Goal: Task Accomplishment & Management: Use online tool/utility

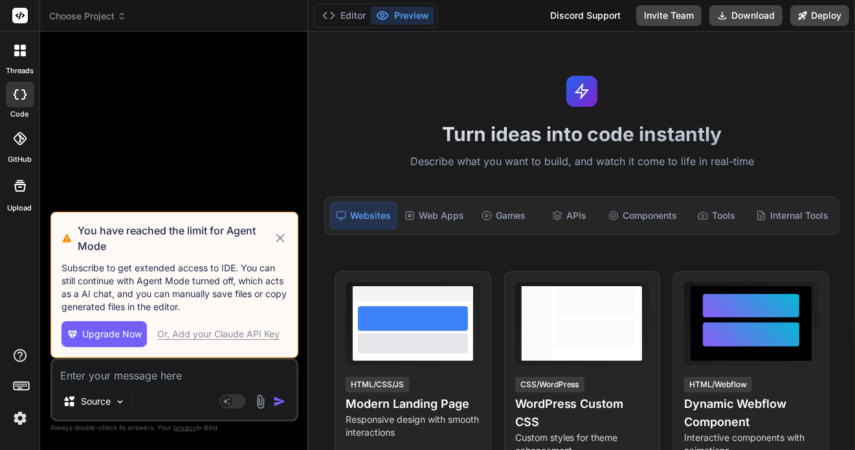
click at [279, 242] on icon at bounding box center [280, 238] width 14 height 16
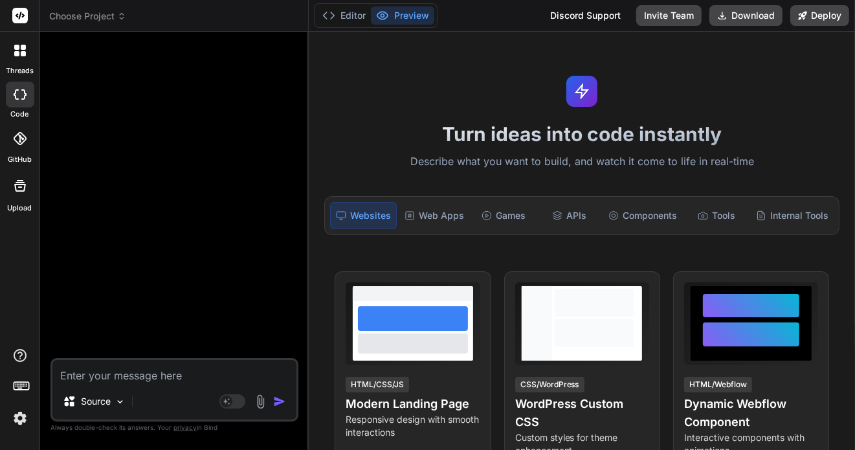
drag, startPoint x: 170, startPoint y: 272, endPoint x: 153, endPoint y: 272, distance: 16.2
click at [170, 271] on div at bounding box center [175, 200] width 245 height 316
click at [20, 140] on icon at bounding box center [19, 138] width 13 height 13
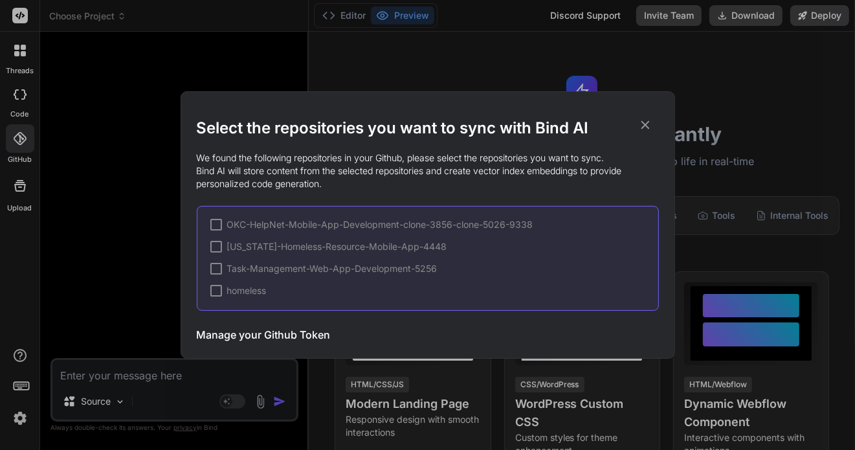
click at [216, 291] on div at bounding box center [216, 291] width 12 height 12
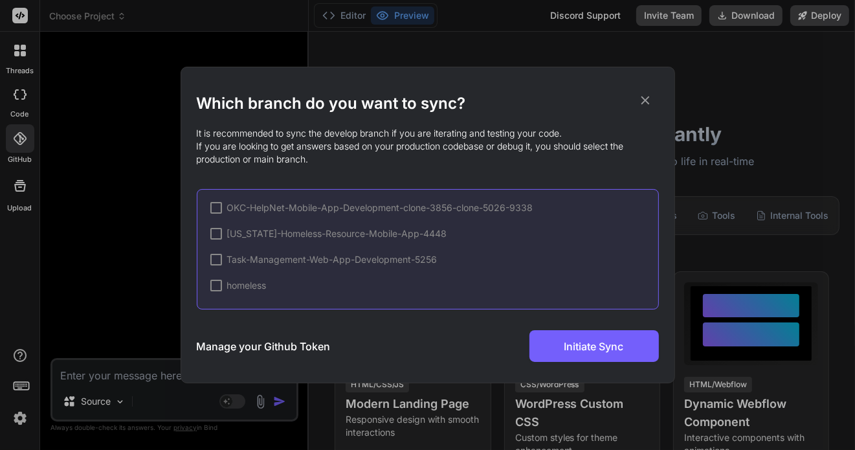
click at [215, 285] on div at bounding box center [216, 286] width 12 height 12
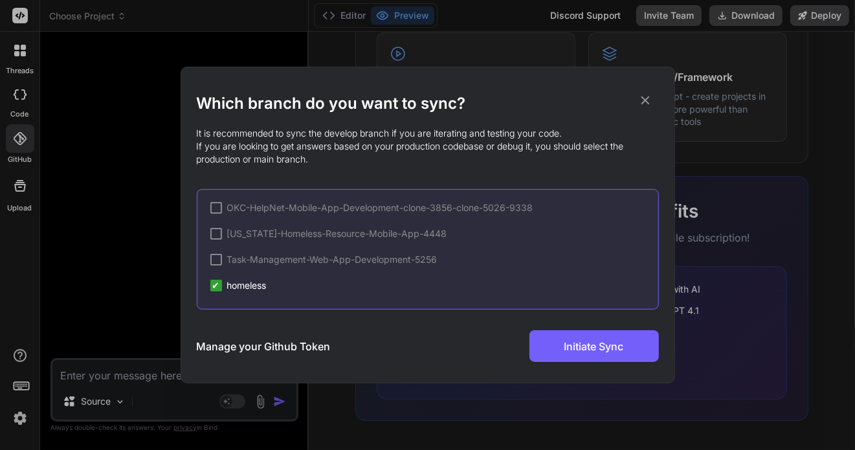
drag, startPoint x: 647, startPoint y: 95, endPoint x: 641, endPoint y: 99, distance: 7.5
click at [647, 96] on icon at bounding box center [645, 100] width 14 height 14
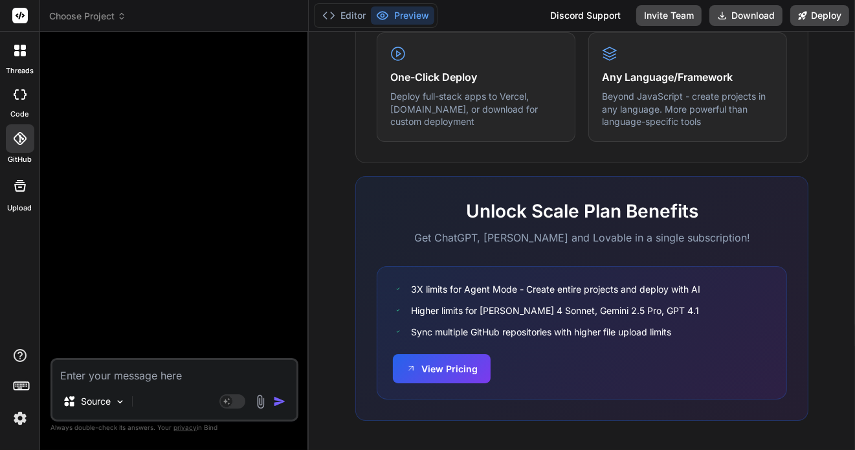
click at [24, 186] on icon at bounding box center [20, 186] width 12 height 12
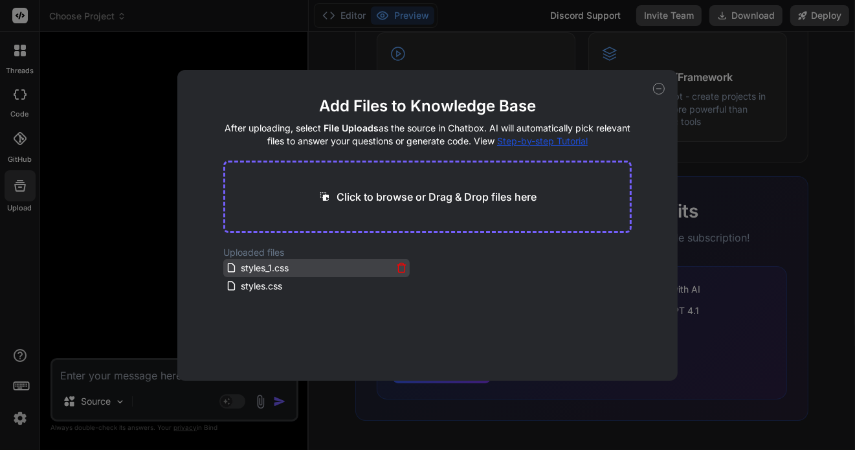
click at [263, 267] on span "styles_1.css" at bounding box center [264, 268] width 50 height 16
drag, startPoint x: 89, startPoint y: 182, endPoint x: 77, endPoint y: 189, distance: 13.3
click at [89, 181] on div "Add Files to Knowledge Base After uploading, select File Uploads as the source …" at bounding box center [427, 225] width 855 height 450
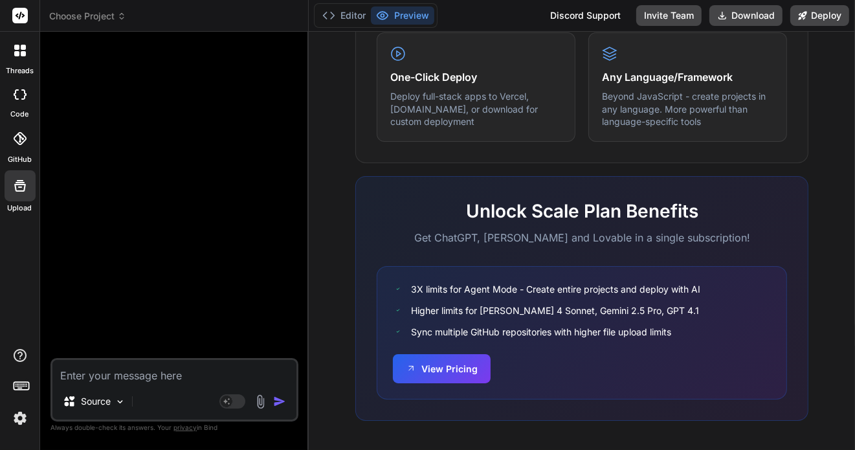
click at [23, 204] on label "Upload" at bounding box center [20, 208] width 25 height 11
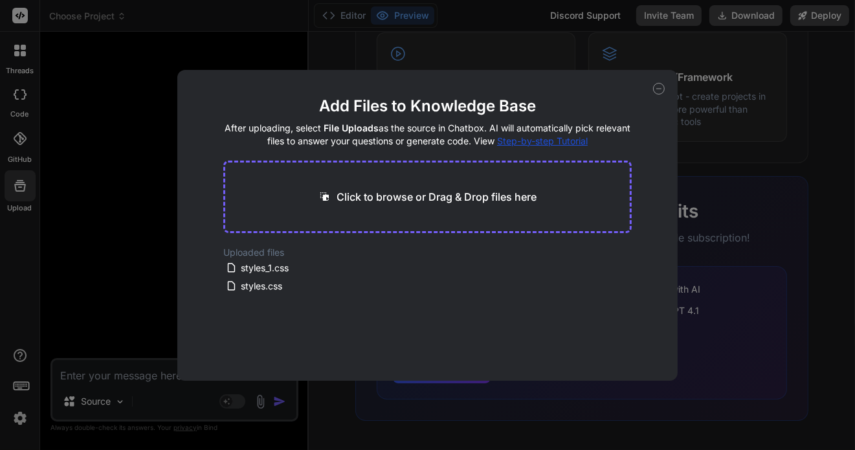
click at [85, 160] on div "Add Files to Knowledge Base After uploading, select File Uploads as the source …" at bounding box center [427, 225] width 855 height 450
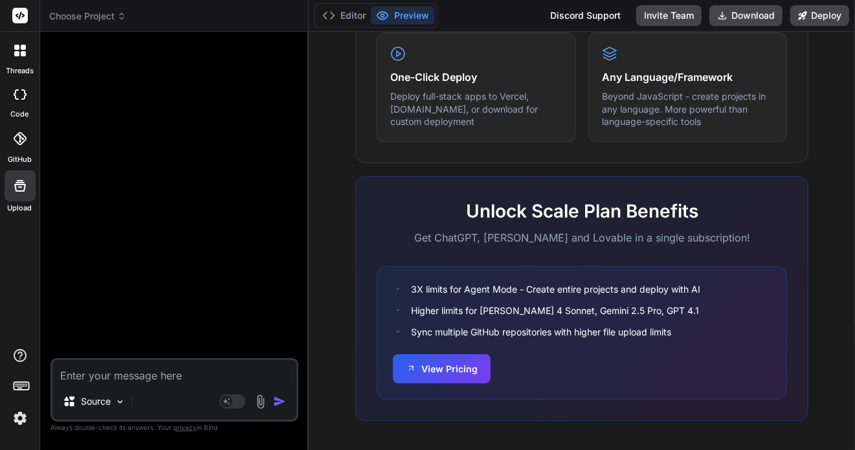
click at [19, 92] on icon at bounding box center [20, 94] width 13 height 10
click at [20, 52] on icon at bounding box center [20, 51] width 12 height 12
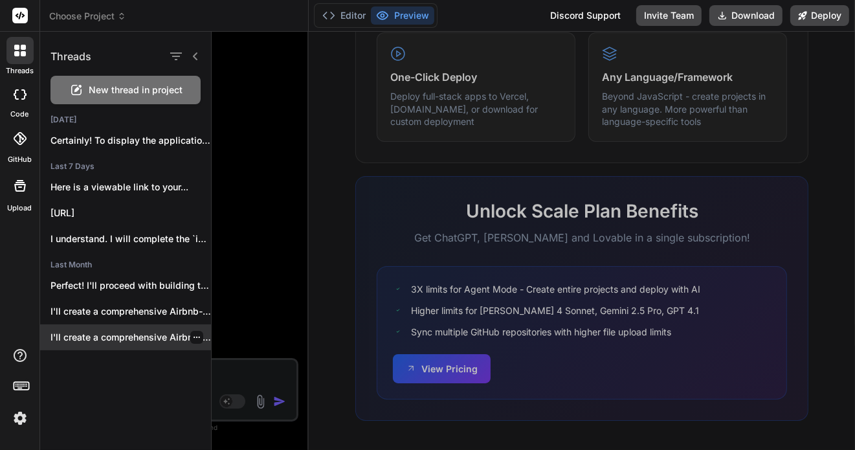
click at [193, 338] on icon "button" at bounding box center [197, 337] width 8 height 8
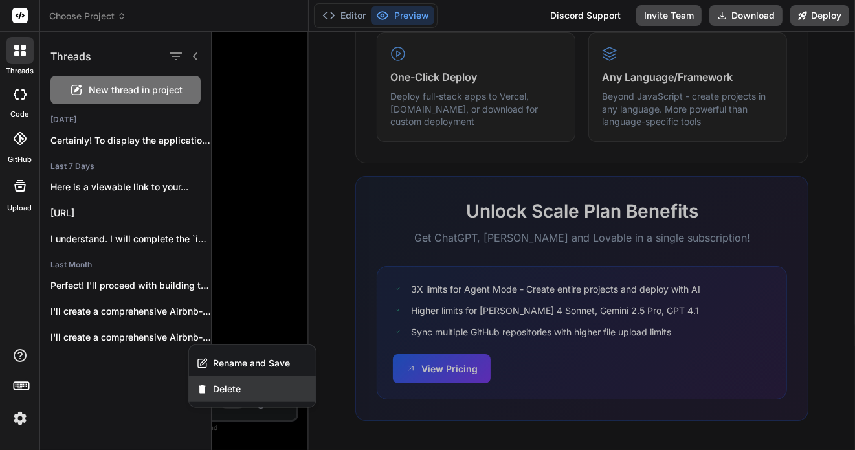
click at [213, 390] on span "Delete" at bounding box center [227, 388] width 28 height 13
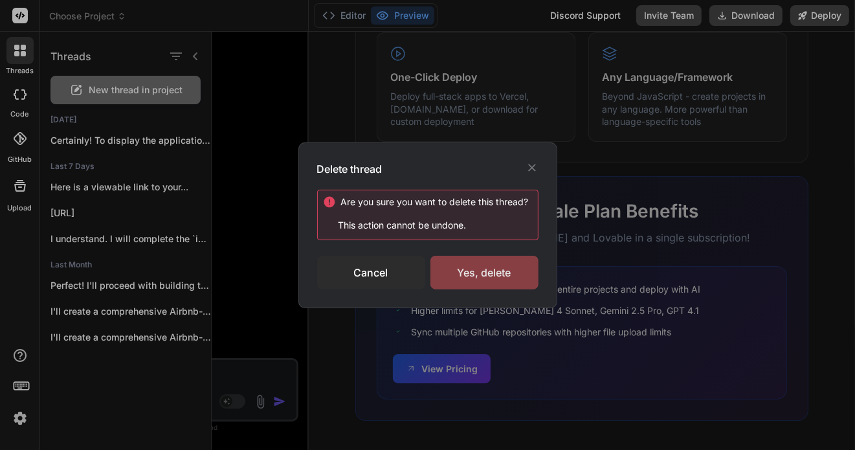
click at [458, 272] on div "Yes, delete" at bounding box center [484, 273] width 108 height 34
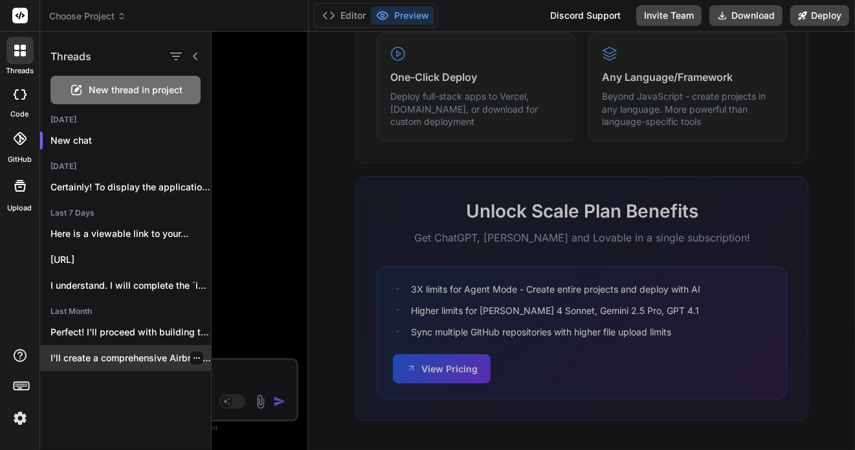
click at [194, 360] on icon "button" at bounding box center [197, 358] width 8 height 8
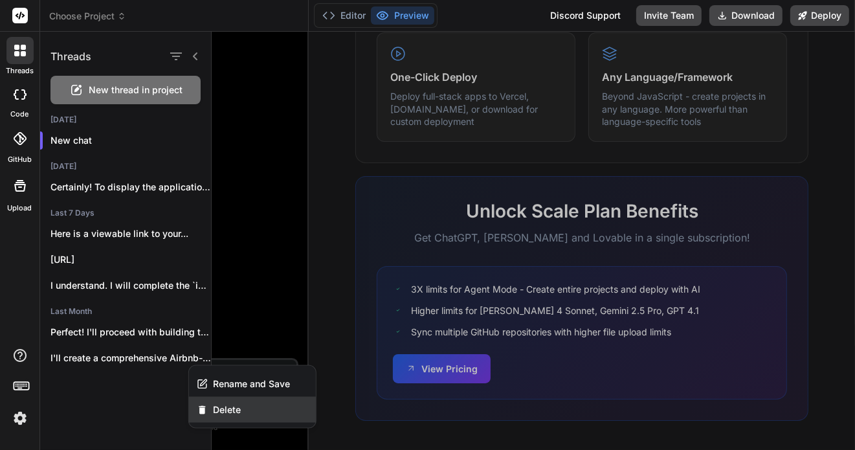
click at [232, 404] on span "Delete" at bounding box center [227, 409] width 28 height 13
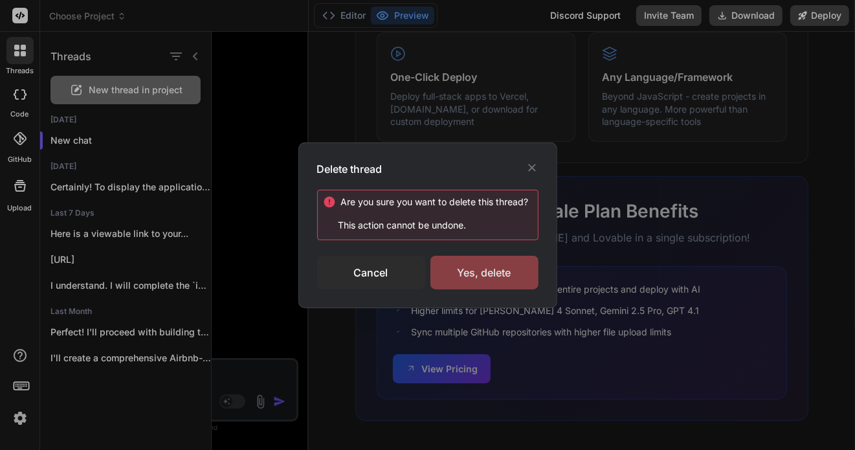
click at [463, 266] on div "Yes, delete" at bounding box center [484, 273] width 108 height 34
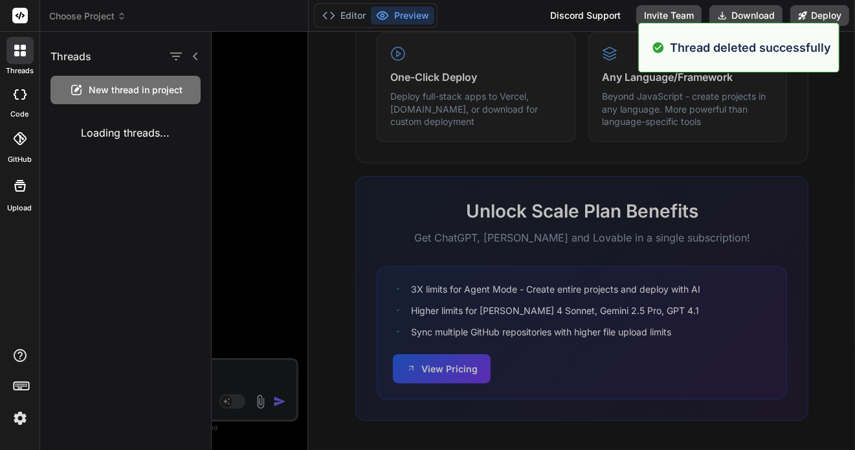
click at [15, 45] on icon at bounding box center [16, 47] width 5 height 5
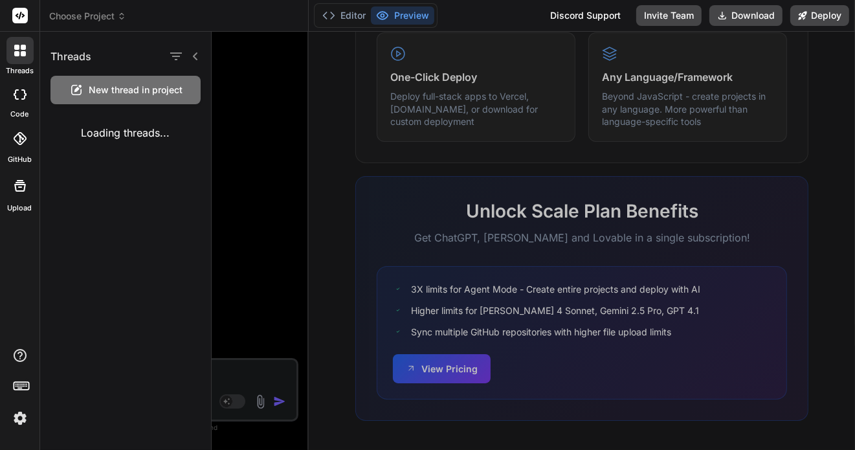
click at [22, 46] on icon at bounding box center [23, 47] width 5 height 5
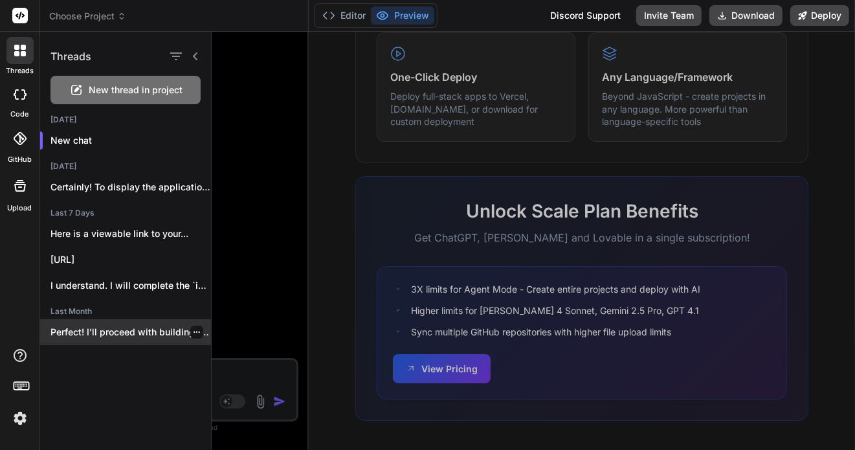
click at [154, 329] on p "Perfect! I'll proceed with building the complete..." at bounding box center [130, 331] width 160 height 13
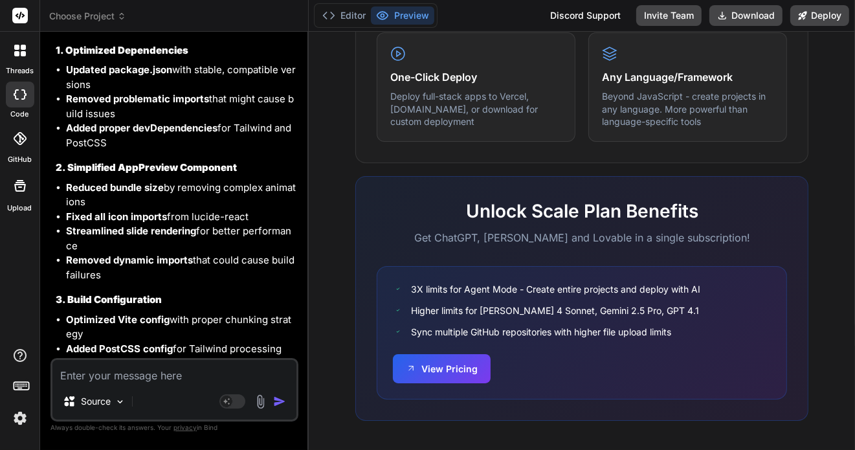
scroll to position [3884, 0]
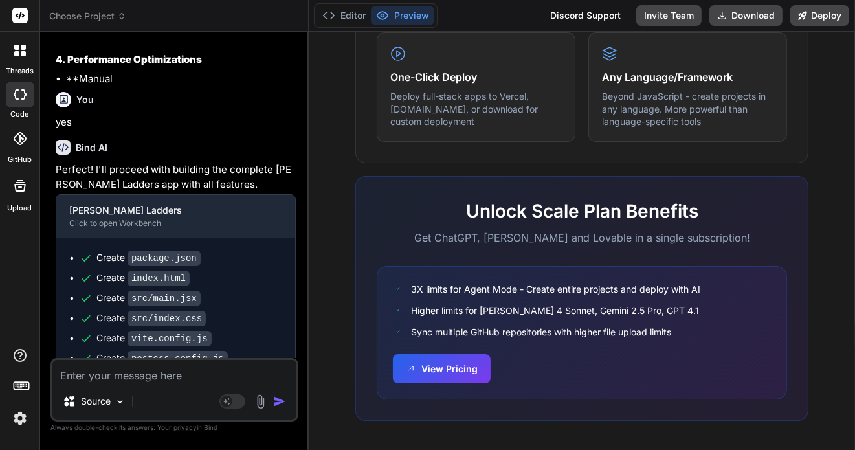
type textarea "x"
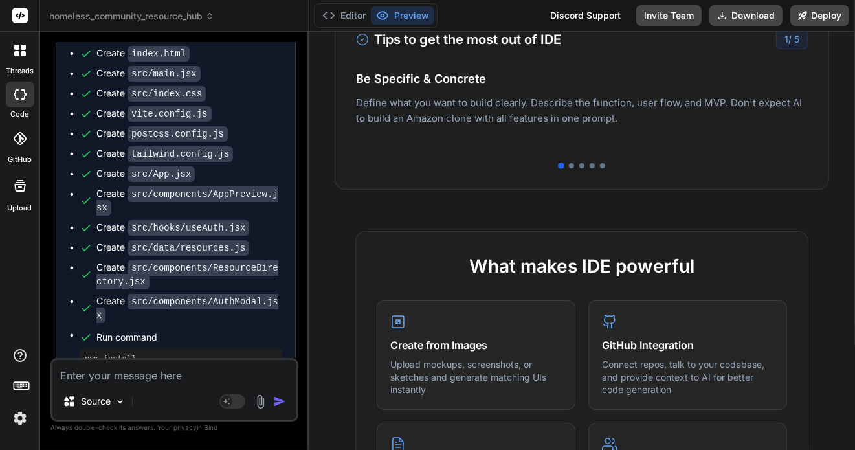
scroll to position [4346, 0]
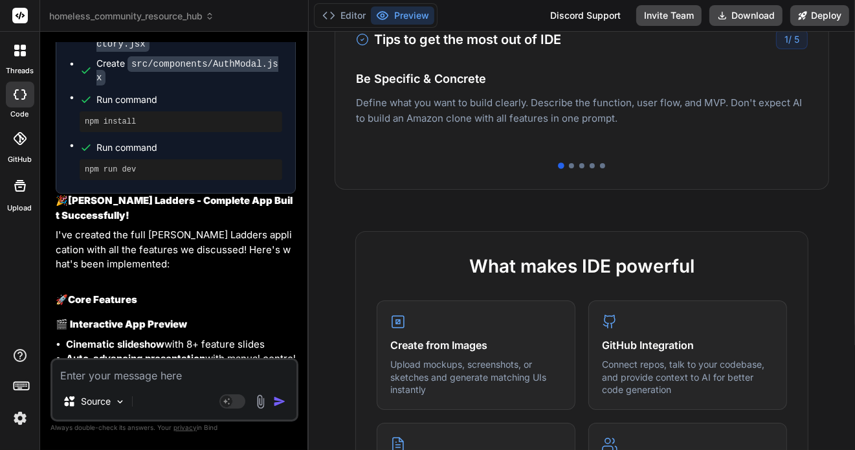
click at [408, 22] on button "Preview" at bounding box center [402, 15] width 63 height 18
click at [407, 15] on button "Preview" at bounding box center [402, 15] width 63 height 18
click at [180, 372] on textarea at bounding box center [174, 371] width 244 height 23
type textarea "c"
type textarea "x"
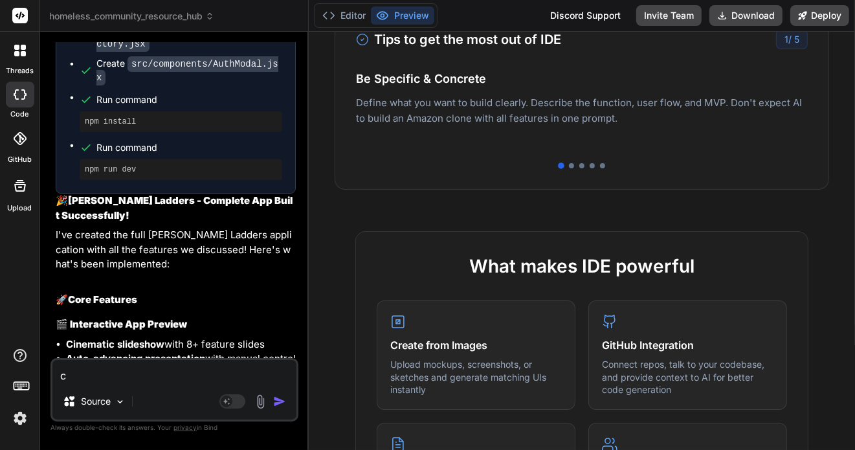
type textarea "cr"
type textarea "x"
type textarea "cre"
type textarea "x"
type textarea "crea"
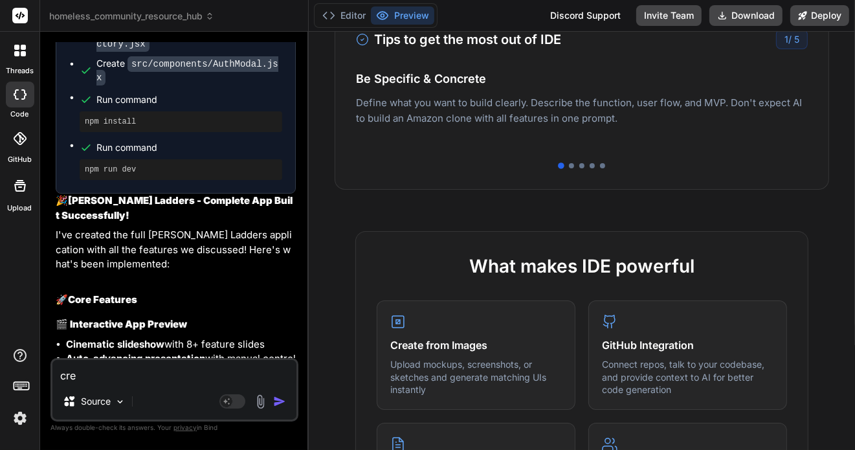
type textarea "x"
type textarea "creat"
type textarea "x"
type textarea "create"
type textarea "x"
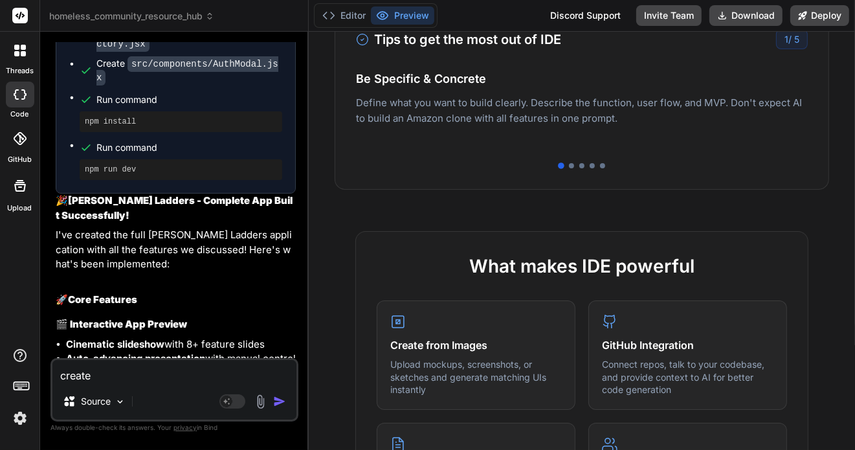
type textarea "create"
type textarea "x"
type textarea "create a"
type textarea "x"
type textarea "create a"
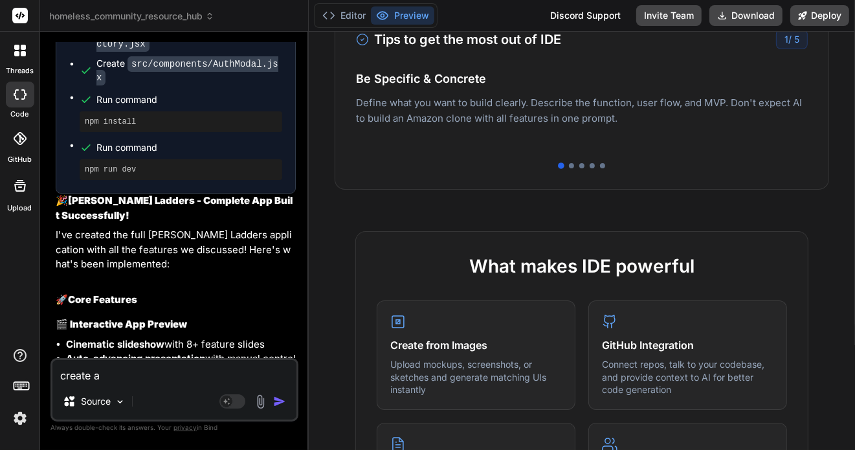
type textarea "x"
type textarea "create a p"
type textarea "x"
type textarea "create a pr"
type textarea "x"
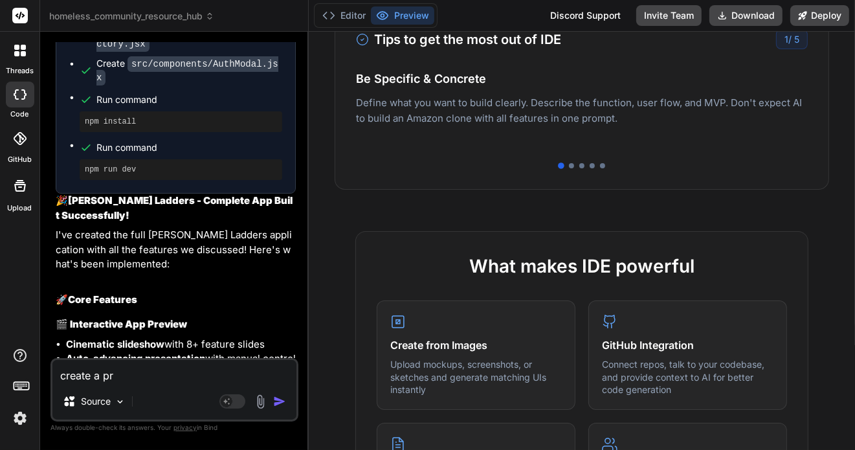
type textarea "create a pre"
type textarea "x"
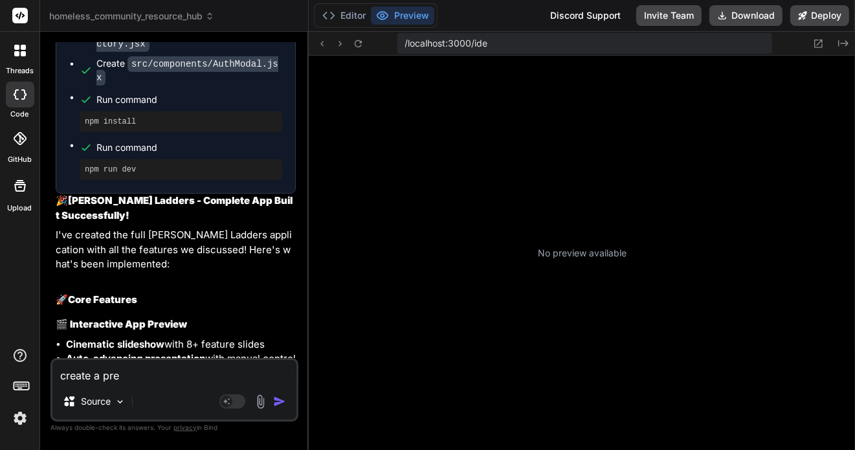
scroll to position [39, 0]
type textarea "create a prev"
type textarea "x"
type textarea "create a previ"
type textarea "x"
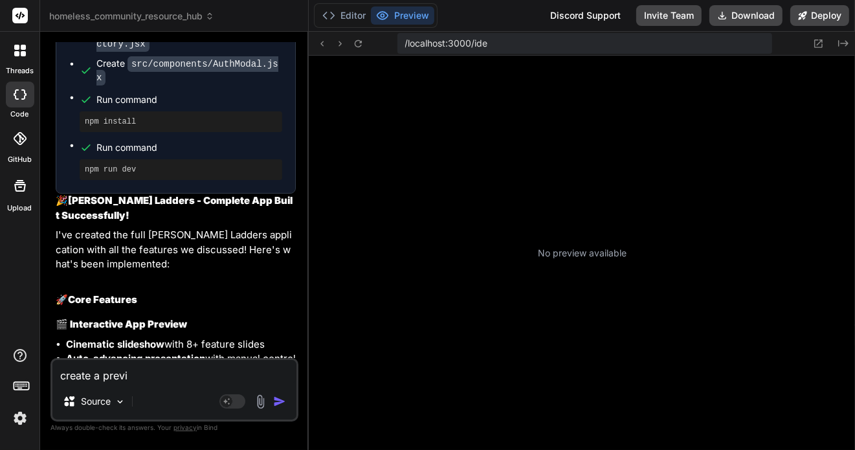
type textarea "create a previe"
type textarea "x"
type textarea "create a preview"
type textarea "x"
type textarea "create a preview"
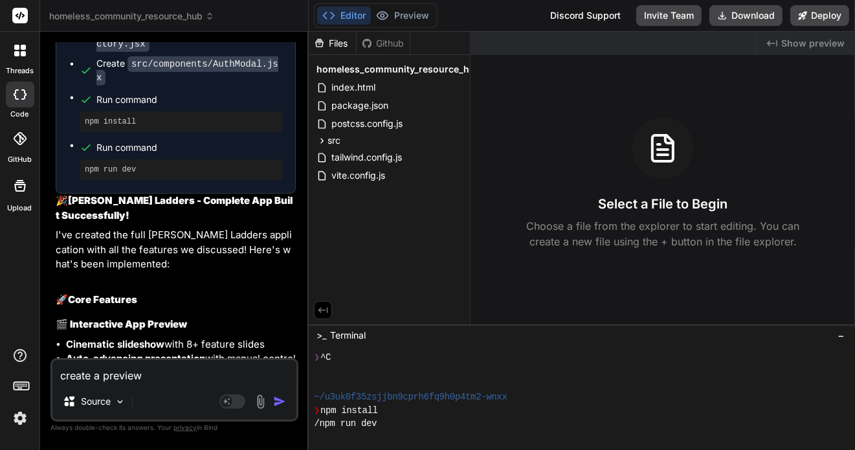
type textarea "x"
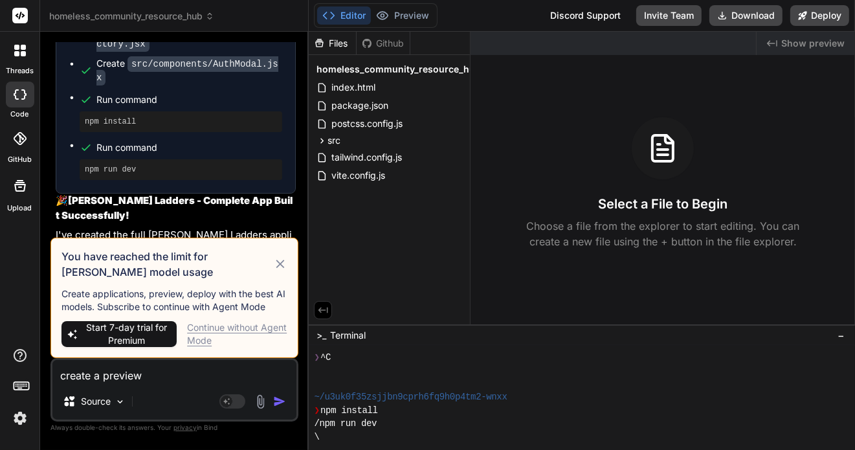
type textarea "create a preview"
click at [204, 329] on div "Continue without Agent Mode" at bounding box center [237, 334] width 100 height 26
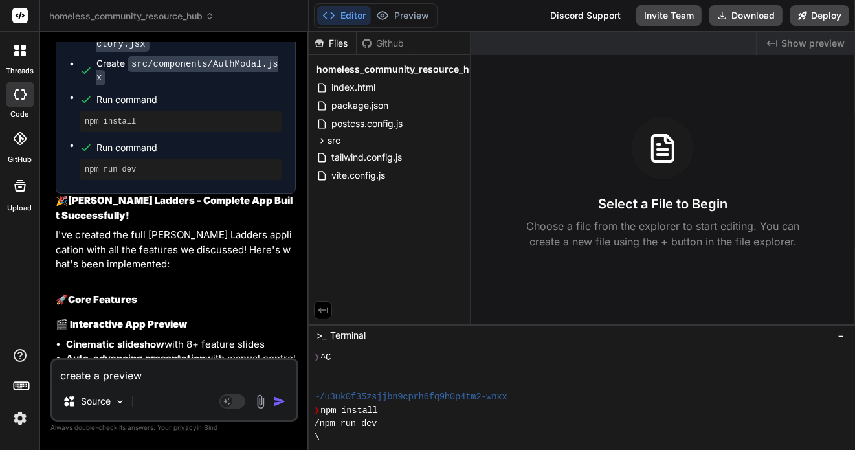
click at [278, 399] on img "button" at bounding box center [279, 401] width 13 height 13
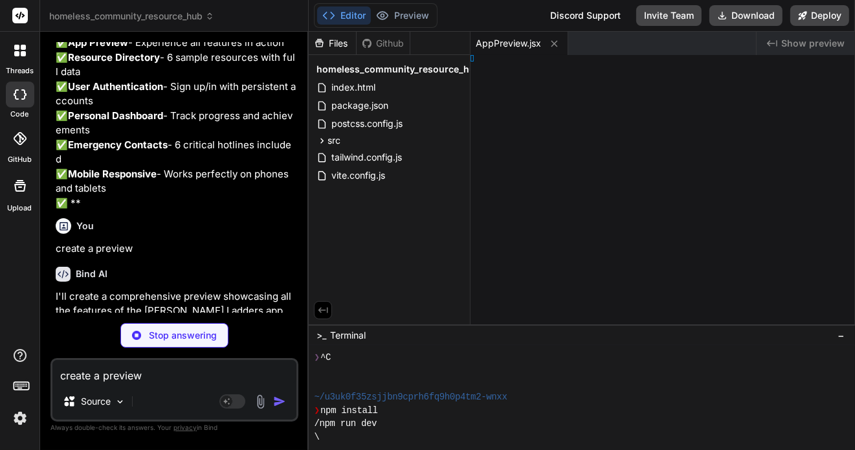
type textarea "x"
type textarea "t App;"
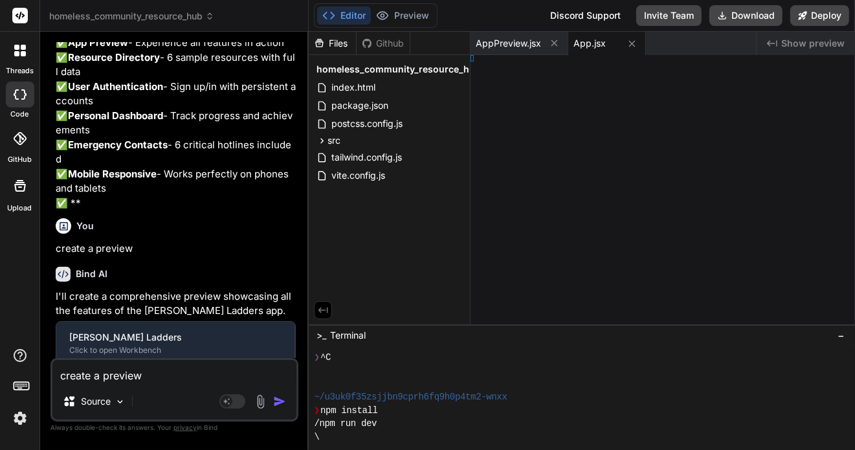
type textarea "x"
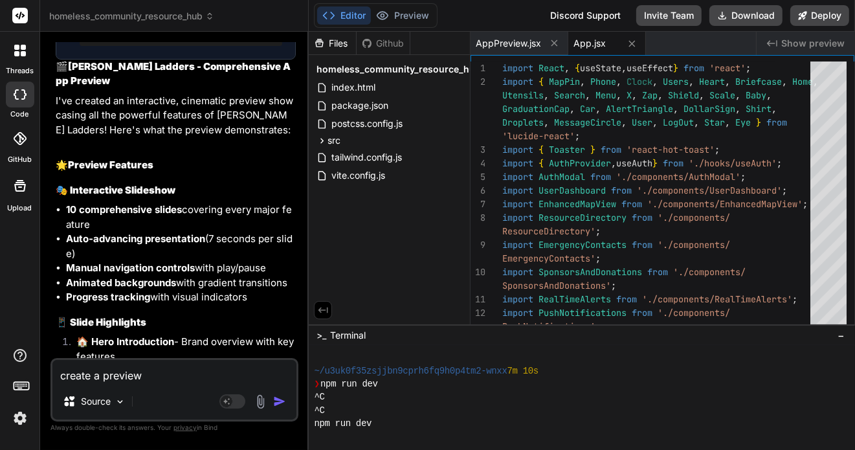
scroll to position [6625, 0]
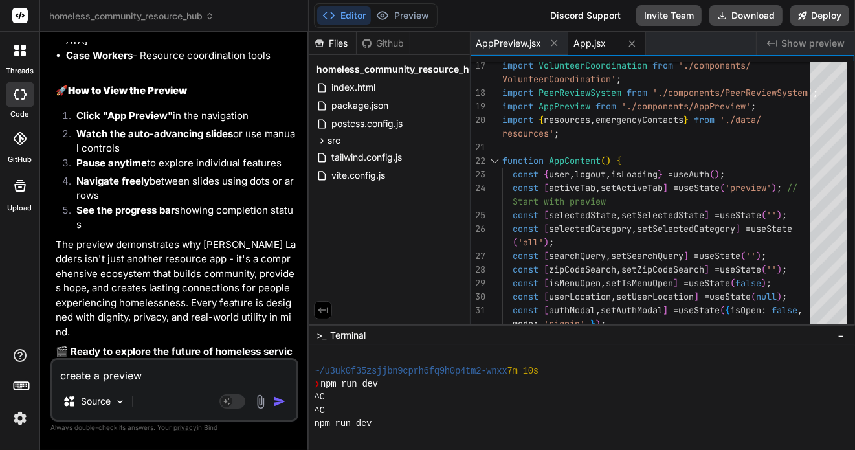
click at [378, 38] on div "Github" at bounding box center [383, 43] width 53 height 13
click at [335, 41] on div "Files" at bounding box center [332, 43] width 47 height 13
click at [815, 3] on div "Editor Preview Disabled until preview for your project is generated Discord Sup…" at bounding box center [582, 16] width 546 height 32
click at [814, 14] on button "Deploy" at bounding box center [819, 15] width 59 height 21
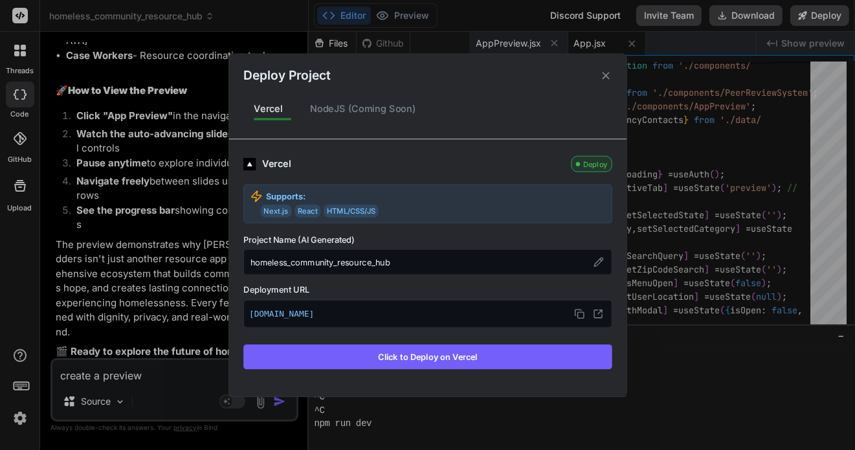
drag, startPoint x: 434, startPoint y: 318, endPoint x: 243, endPoint y: 313, distance: 191.6
click at [244, 316] on div "[DOMAIN_NAME]" at bounding box center [427, 314] width 369 height 28
click at [416, 357] on button "Click to Deploy on Vercel" at bounding box center [427, 356] width 369 height 25
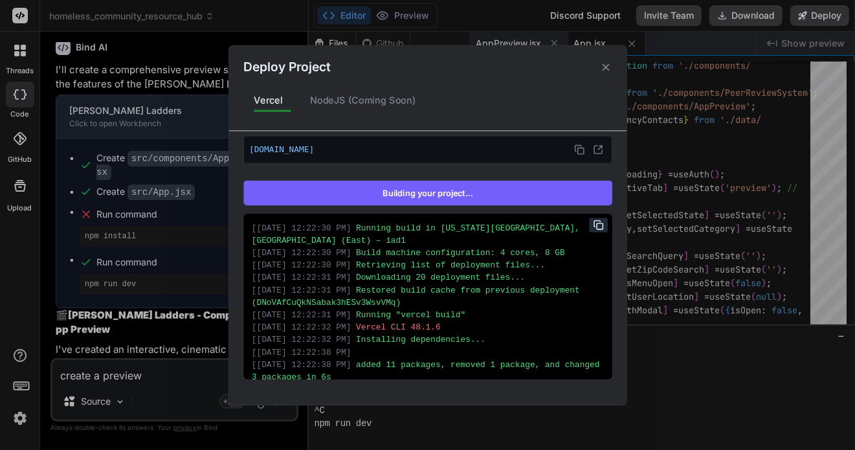
scroll to position [186, 0]
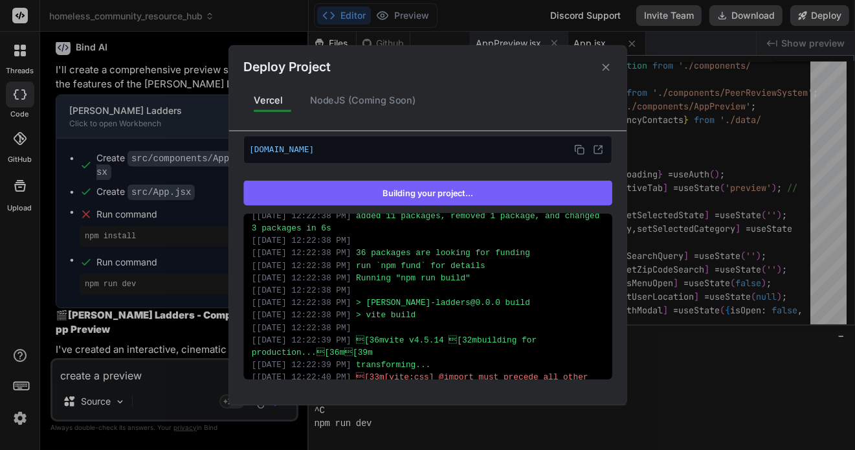
type textarea "x"
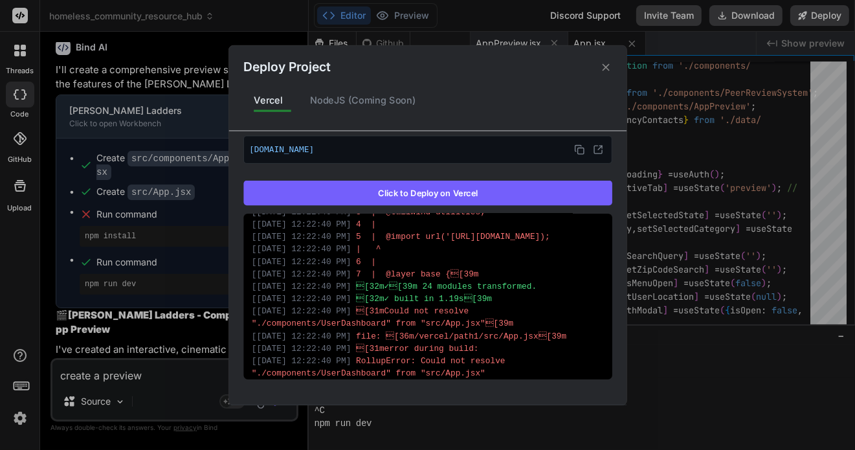
scroll to position [621, 0]
